Goal: Download file/media

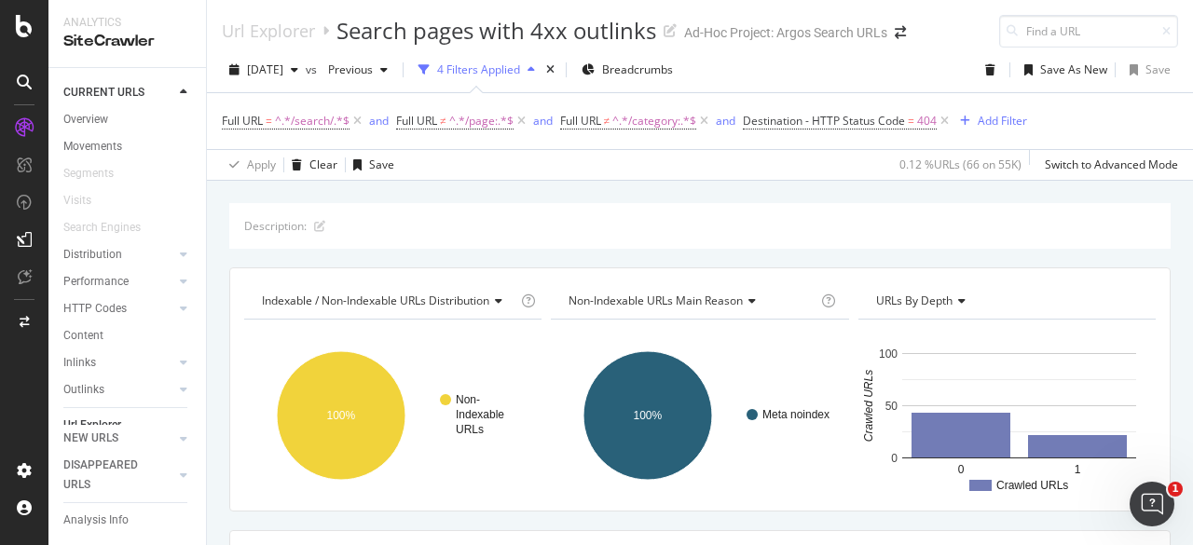
scroll to position [328, 0]
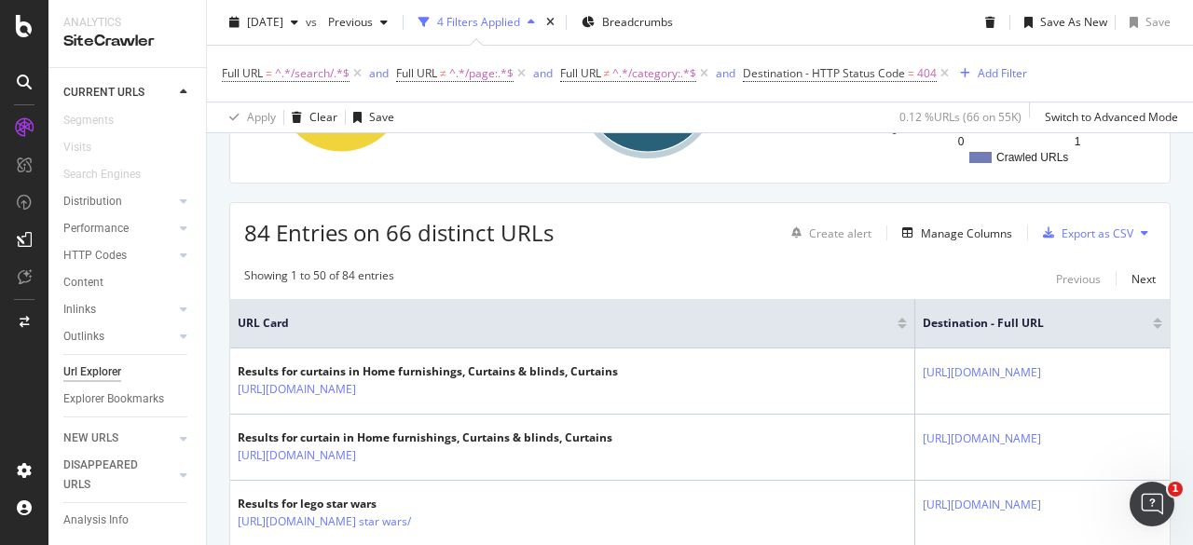
drag, startPoint x: 511, startPoint y: 341, endPoint x: 748, endPoint y: 318, distance: 238.8
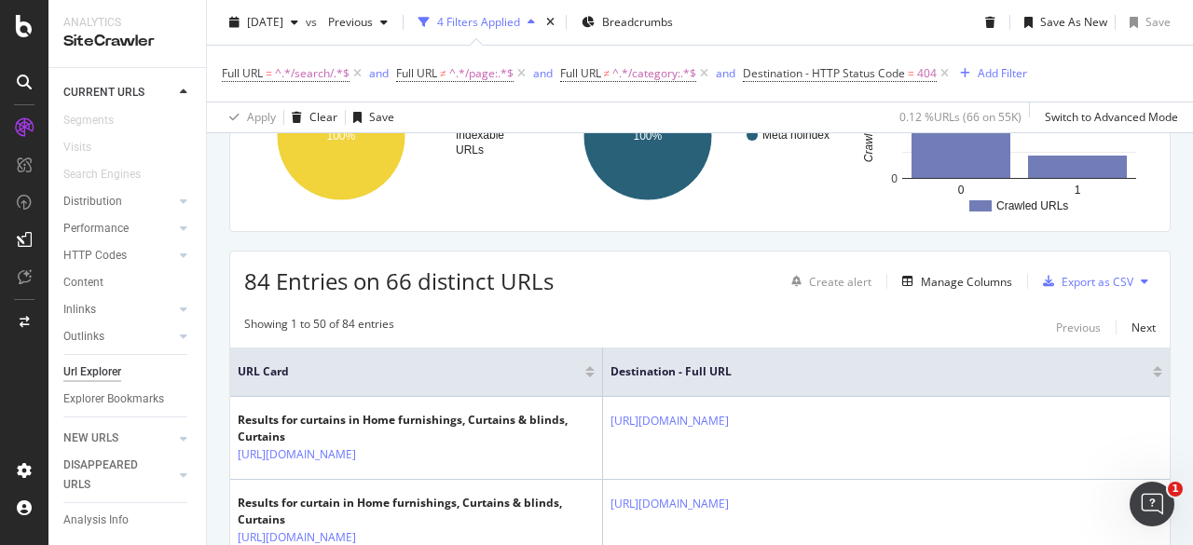
scroll to position [373, 0]
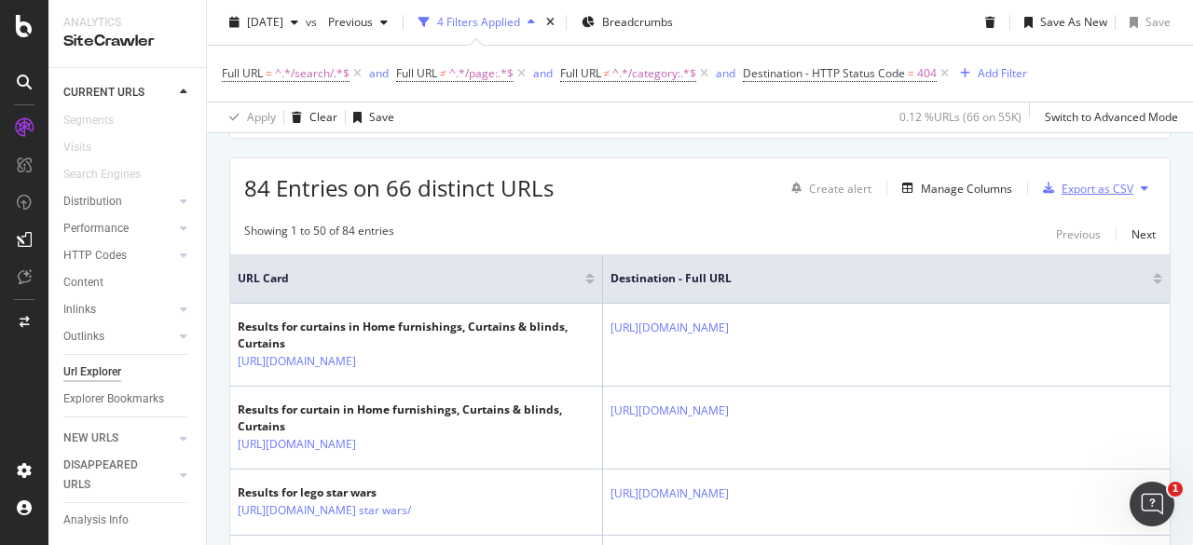
click at [1062, 181] on div "Export as CSV" at bounding box center [1098, 189] width 72 height 16
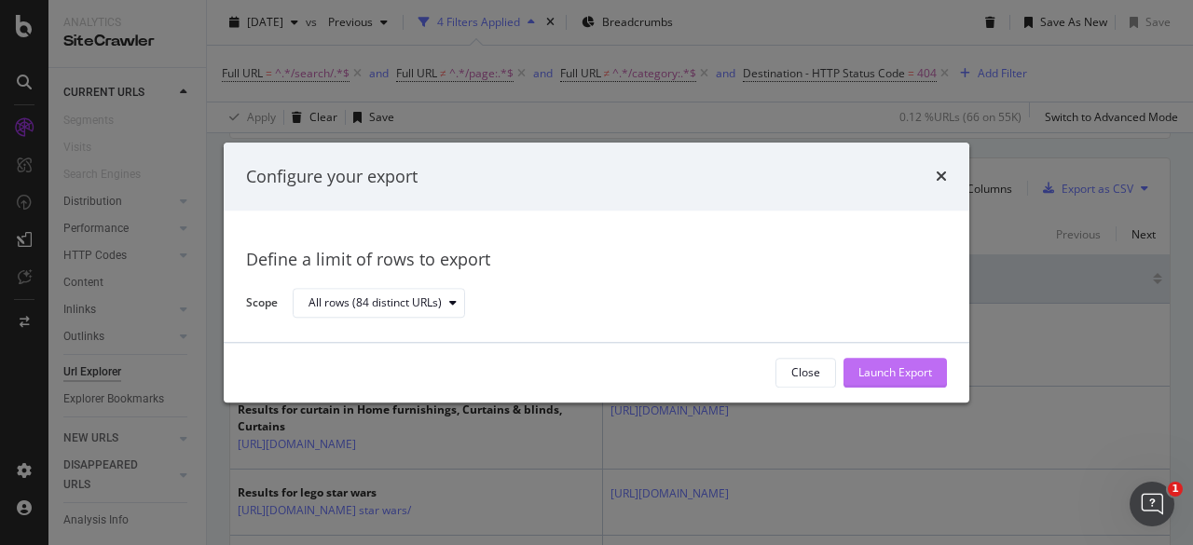
click at [884, 372] on div "Launch Export" at bounding box center [895, 373] width 74 height 16
